Goal: Book appointment/travel/reservation

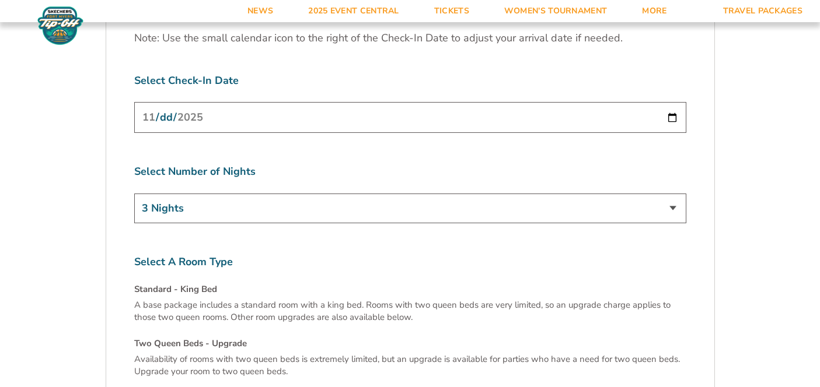
scroll to position [3839, 0]
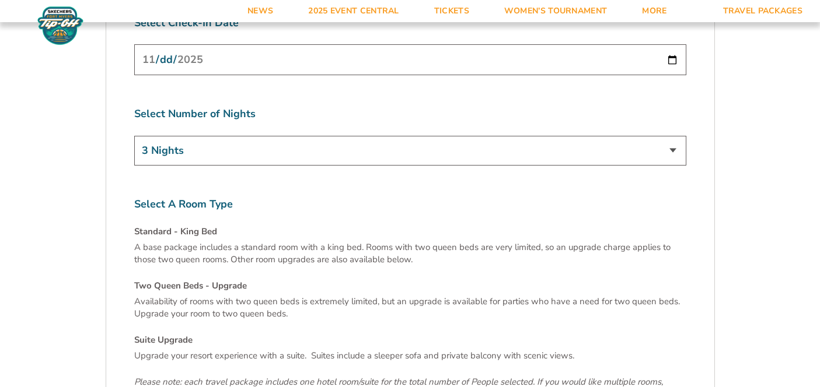
click at [317, 136] on select "3 Nights 4 Nights 5 Nights 6 Nights" at bounding box center [410, 151] width 552 height 30
select select "5 Nights"
click at [134, 136] on select "3 Nights 4 Nights 5 Nights 6 Nights" at bounding box center [410, 151] width 552 height 30
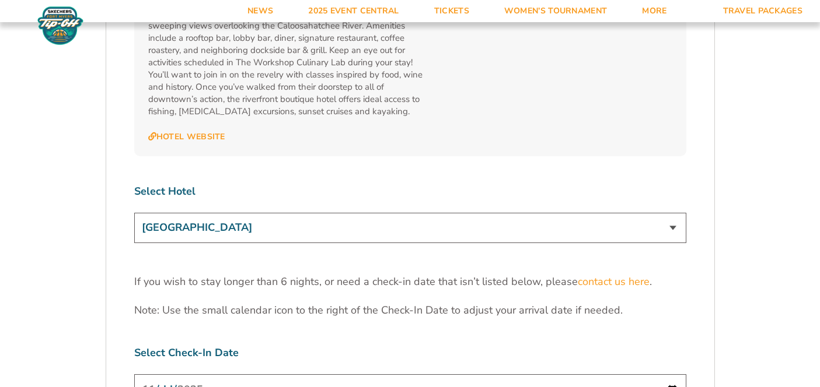
scroll to position [3510, 0]
click at [328, 211] on select "[GEOGRAPHIC_DATA] [GEOGRAPHIC_DATA] [GEOGRAPHIC_DATA], Autograph Collection" at bounding box center [410, 226] width 552 height 30
select select "18478"
click at [134, 211] on select "[GEOGRAPHIC_DATA] [GEOGRAPHIC_DATA] [GEOGRAPHIC_DATA], Autograph Collection" at bounding box center [410, 226] width 552 height 30
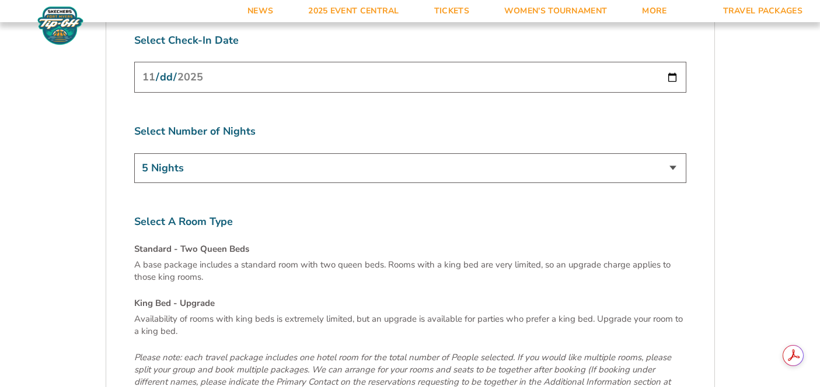
scroll to position [3968, 0]
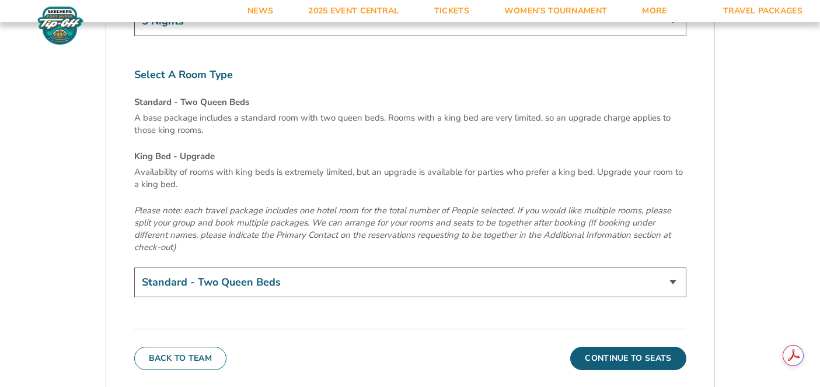
click at [325, 268] on select "Standard - Two Queen Beds King Bed - Upgrade (+$15 per night)" at bounding box center [410, 283] width 552 height 30
select select "King Bed - Upgrade"
click at [134, 268] on select "Standard - Two Queen Beds King Bed - Upgrade (+$15 per night)" at bounding box center [410, 283] width 552 height 30
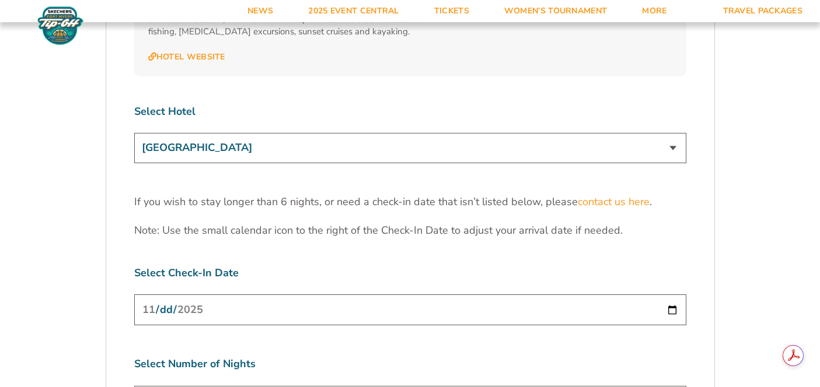
scroll to position [3590, 0]
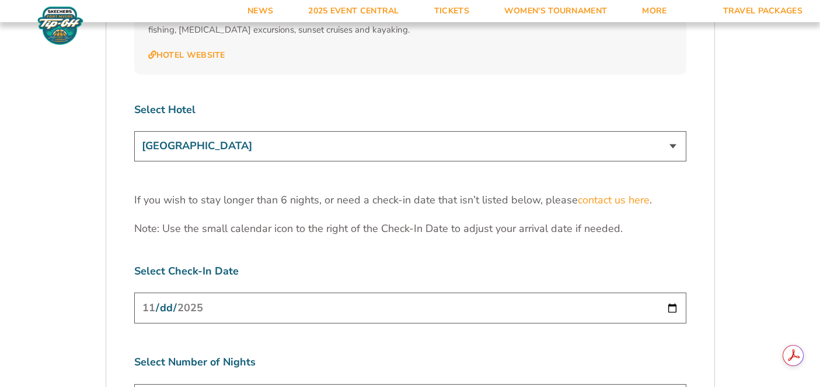
select select "4 Nights"
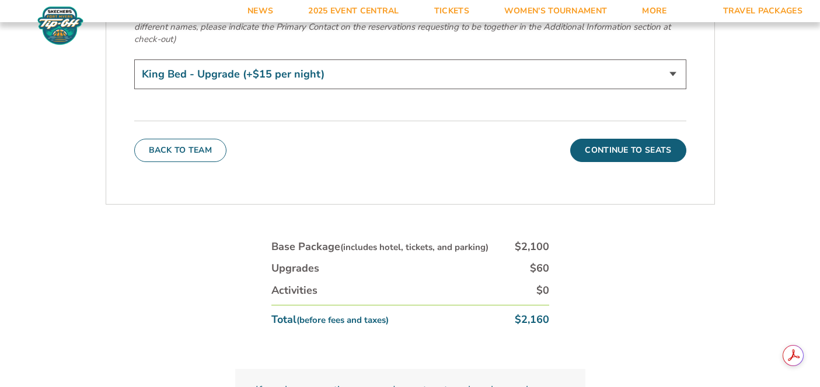
scroll to position [4178, 0]
